Goal: Book appointment/travel/reservation

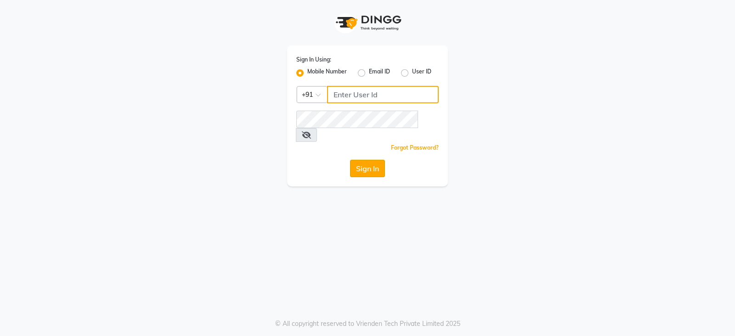
type input "9156243304"
click at [373, 160] on button "Sign In" at bounding box center [367, 168] width 35 height 17
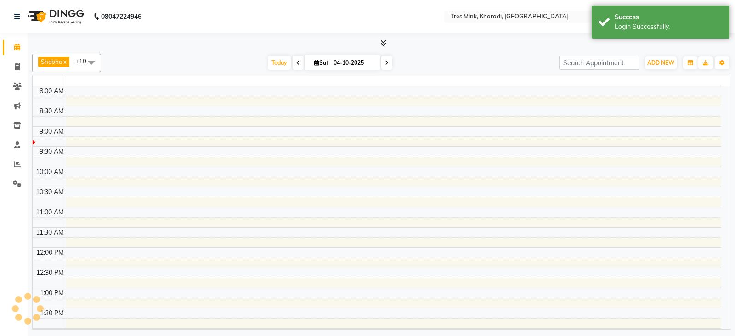
select select "en"
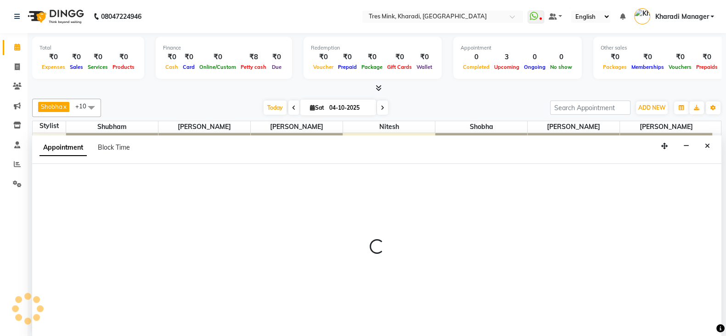
scroll to position [0, 0]
select select "75011"
select select "tentative"
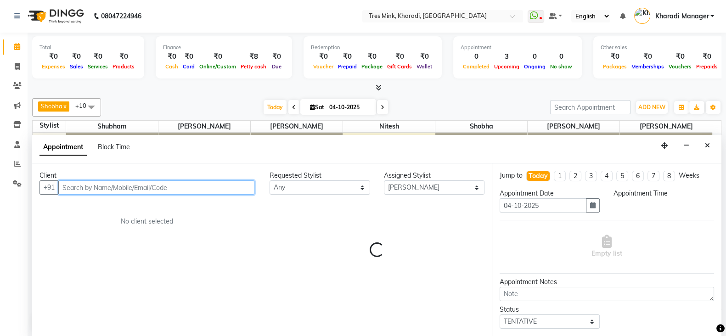
select select "630"
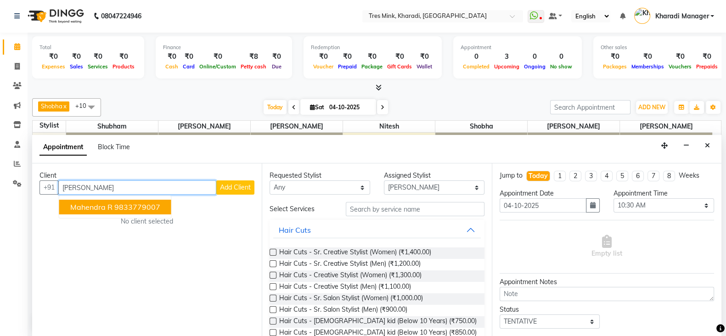
click at [101, 203] on span "Mahendra R" at bounding box center [91, 207] width 42 height 9
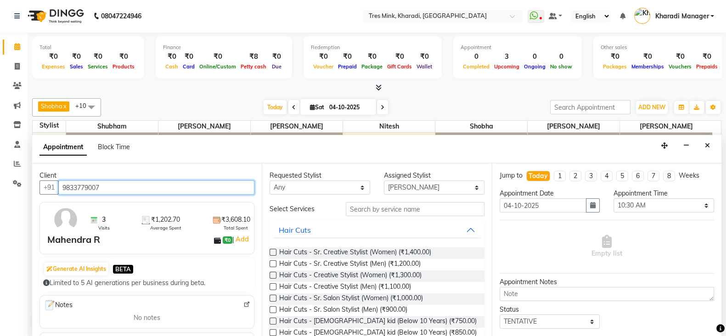
type input "9833779007"
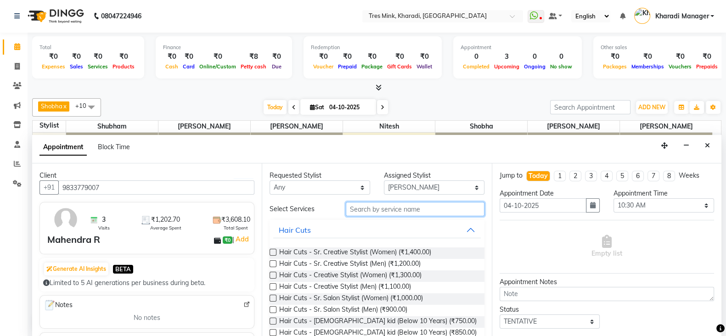
drag, startPoint x: 374, startPoint y: 211, endPoint x: 735, endPoint y: 249, distance: 362.2
click at [377, 210] on input "text" at bounding box center [415, 209] width 139 height 14
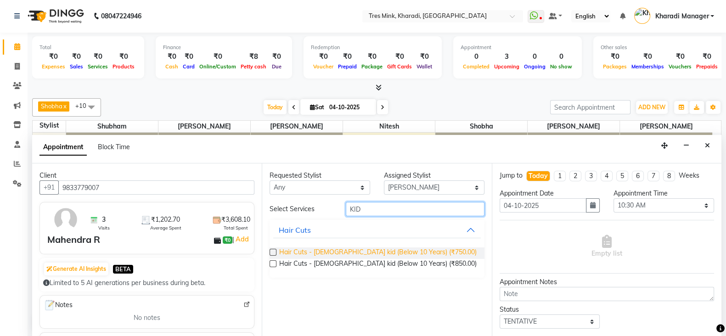
type input "KID"
click at [393, 252] on span "Hair Cuts - [DEMOGRAPHIC_DATA] kid (Below 10 Years) (₹750.00)" at bounding box center [378, 253] width 198 height 11
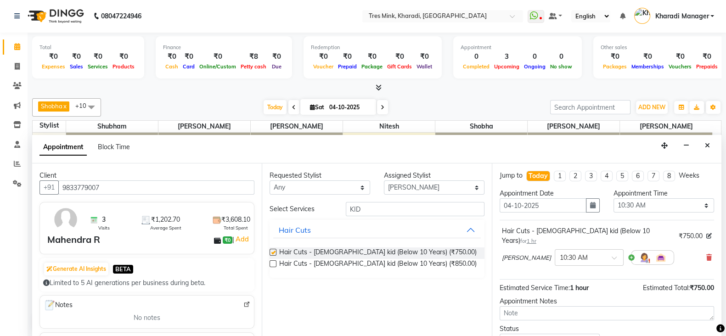
checkbox input "false"
click at [568, 306] on textarea at bounding box center [607, 313] width 215 height 14
type textarea "r"
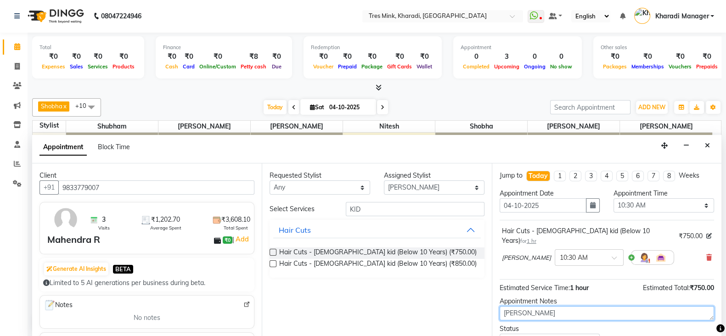
type textarea "[PERSON_NAME]"
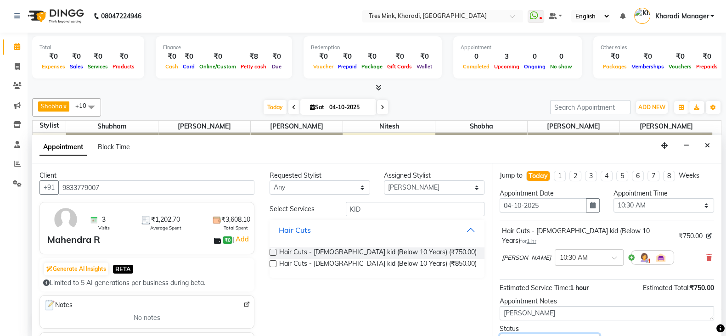
scroll to position [1, 0]
select select "confirm booking"
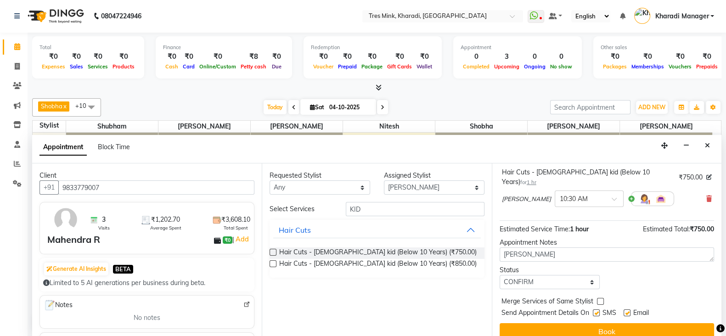
click at [500, 323] on button "Book" at bounding box center [607, 331] width 215 height 17
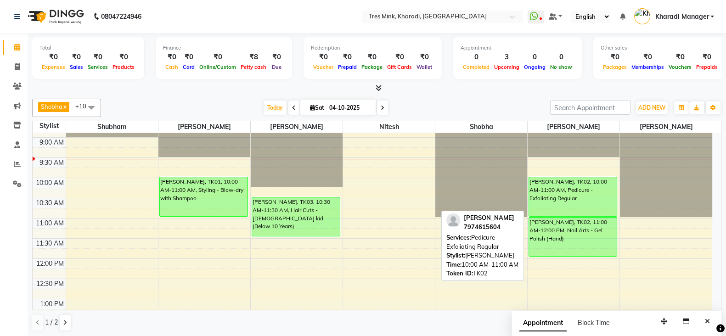
scroll to position [114, 0]
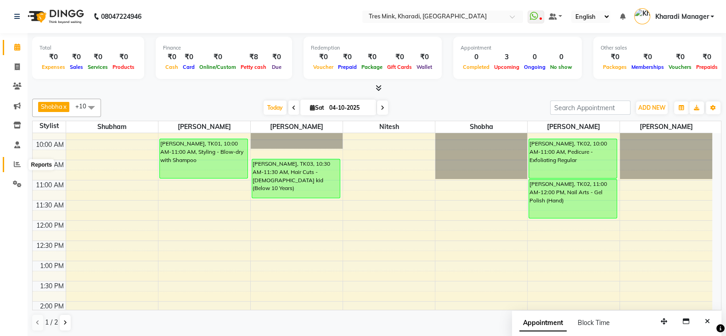
click at [14, 166] on icon at bounding box center [17, 164] width 7 height 7
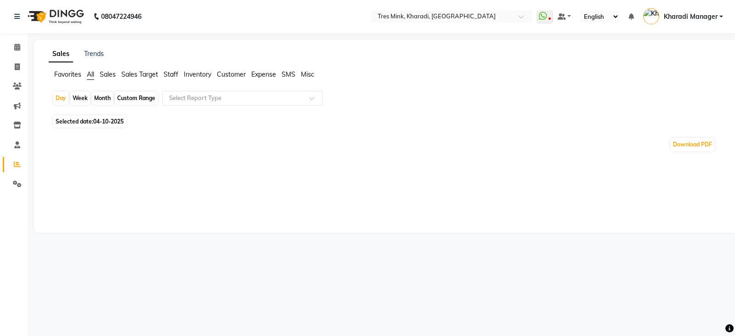
click at [103, 100] on div "Month" at bounding box center [102, 98] width 21 height 13
select select "10"
select select "2025"
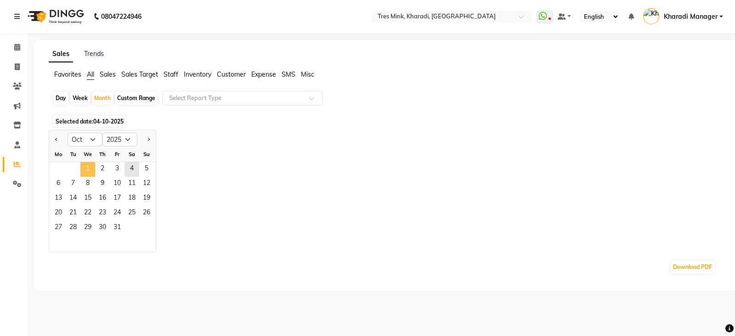
click at [90, 167] on span "1" at bounding box center [87, 169] width 15 height 15
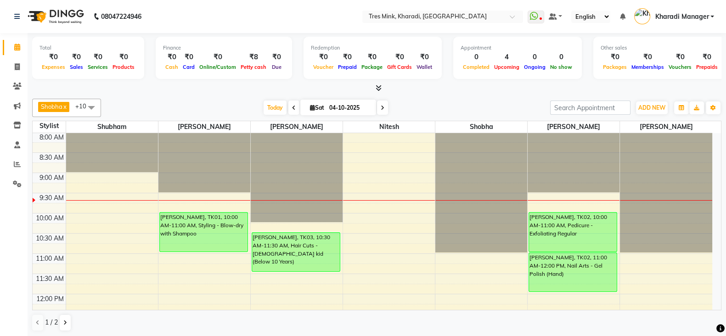
scroll to position [114, 0]
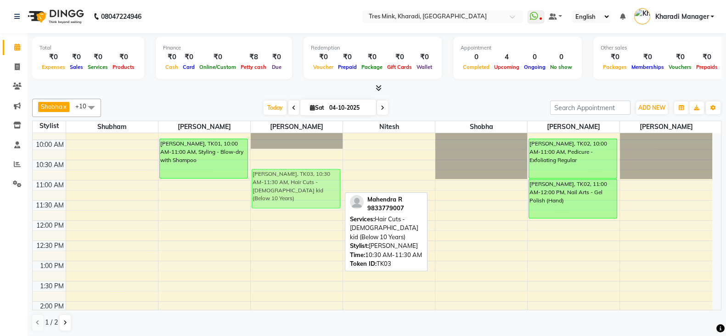
drag, startPoint x: 288, startPoint y: 185, endPoint x: 290, endPoint y: 195, distance: 10.4
click at [290, 195] on div "Mahendra R, TK03, 10:30 AM-11:30 AM, Hair Cuts - [DEMOGRAPHIC_DATA] kid (Below …" at bounding box center [297, 342] width 92 height 646
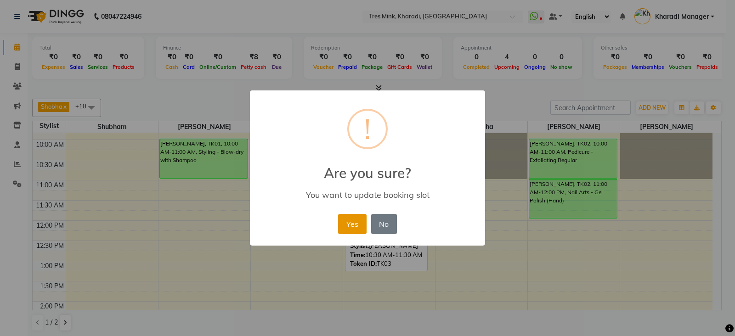
click at [347, 221] on button "Yes" at bounding box center [352, 224] width 28 height 20
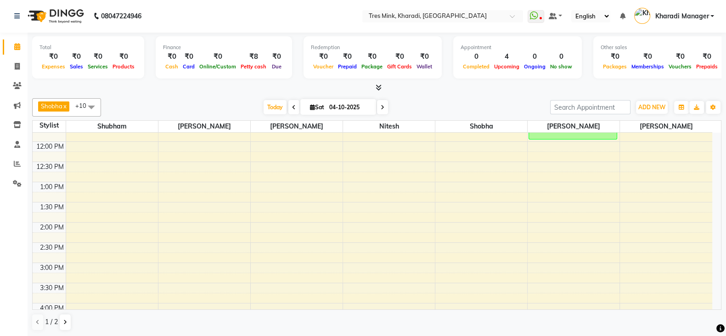
scroll to position [153, 0]
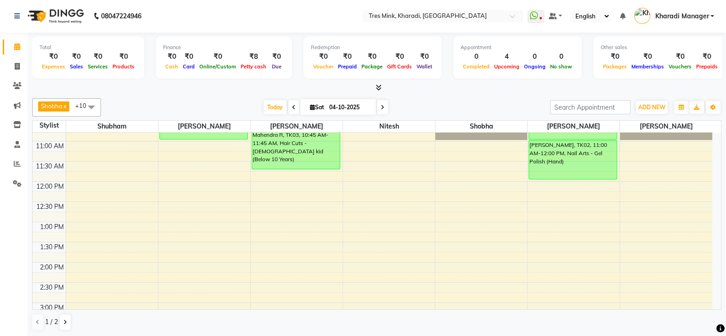
click at [381, 105] on icon at bounding box center [383, 108] width 4 height 6
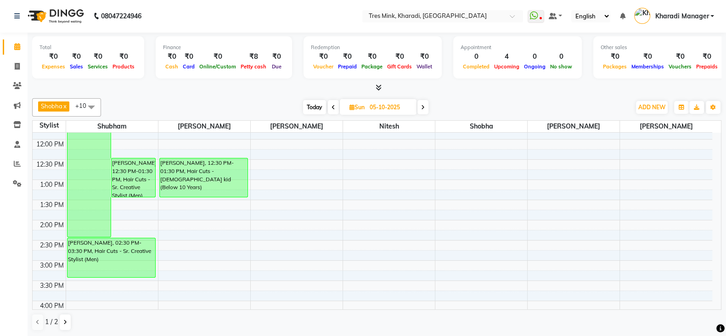
scroll to position [42, 0]
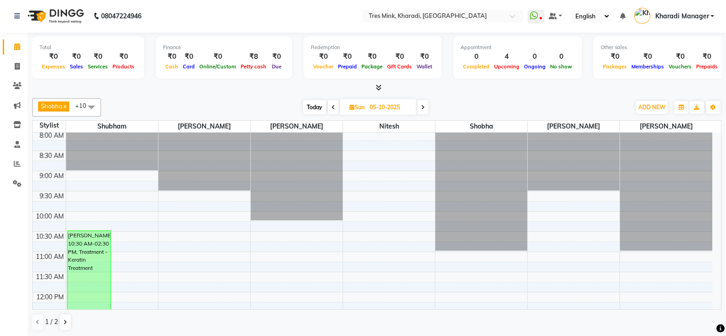
click at [316, 108] on span "Today" at bounding box center [314, 107] width 23 height 14
type input "04-10-2025"
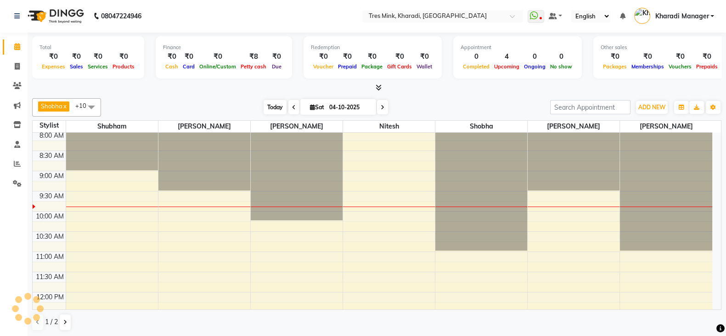
scroll to position [80, 0]
